Goal: Task Accomplishment & Management: Use online tool/utility

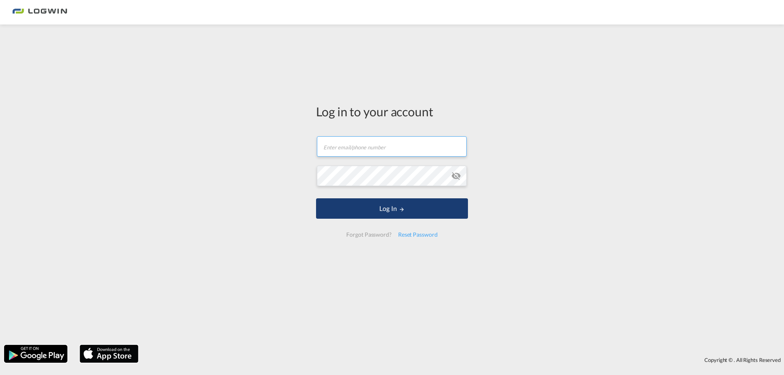
type input "[PERSON_NAME][EMAIL_ADDRESS][PERSON_NAME][DOMAIN_NAME]"
click at [374, 208] on button "Log In" at bounding box center [392, 209] width 152 height 20
